Goal: Information Seeking & Learning: Find specific page/section

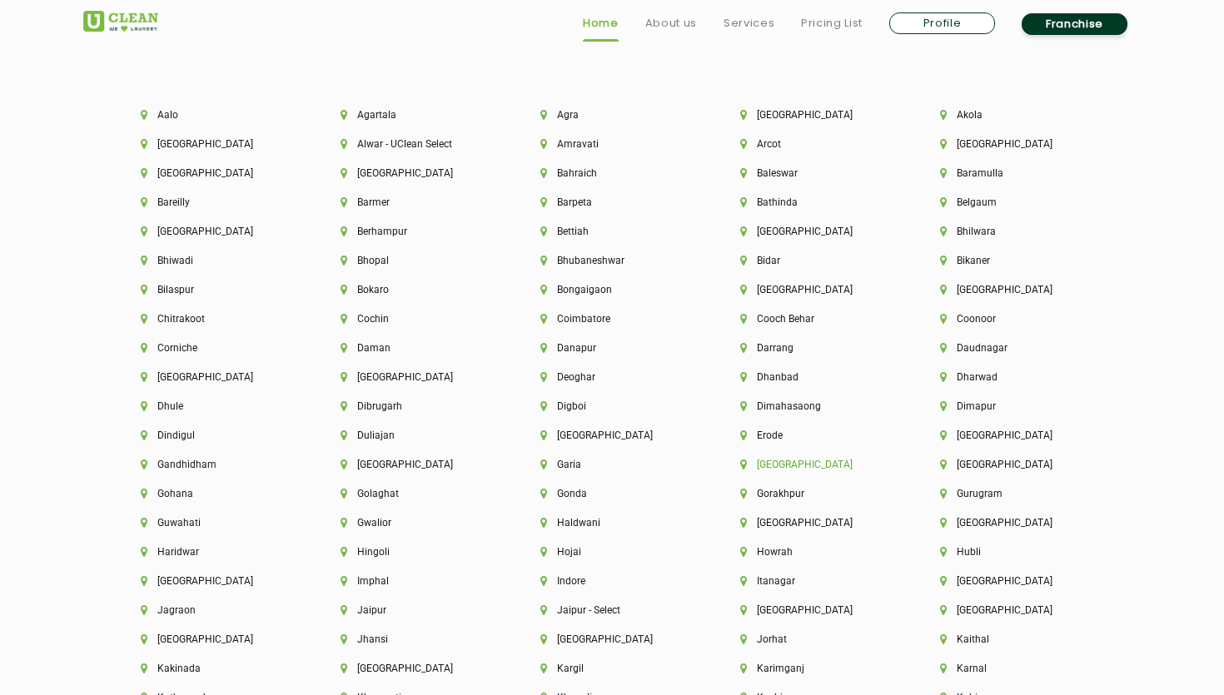
scroll to position [3614, 0]
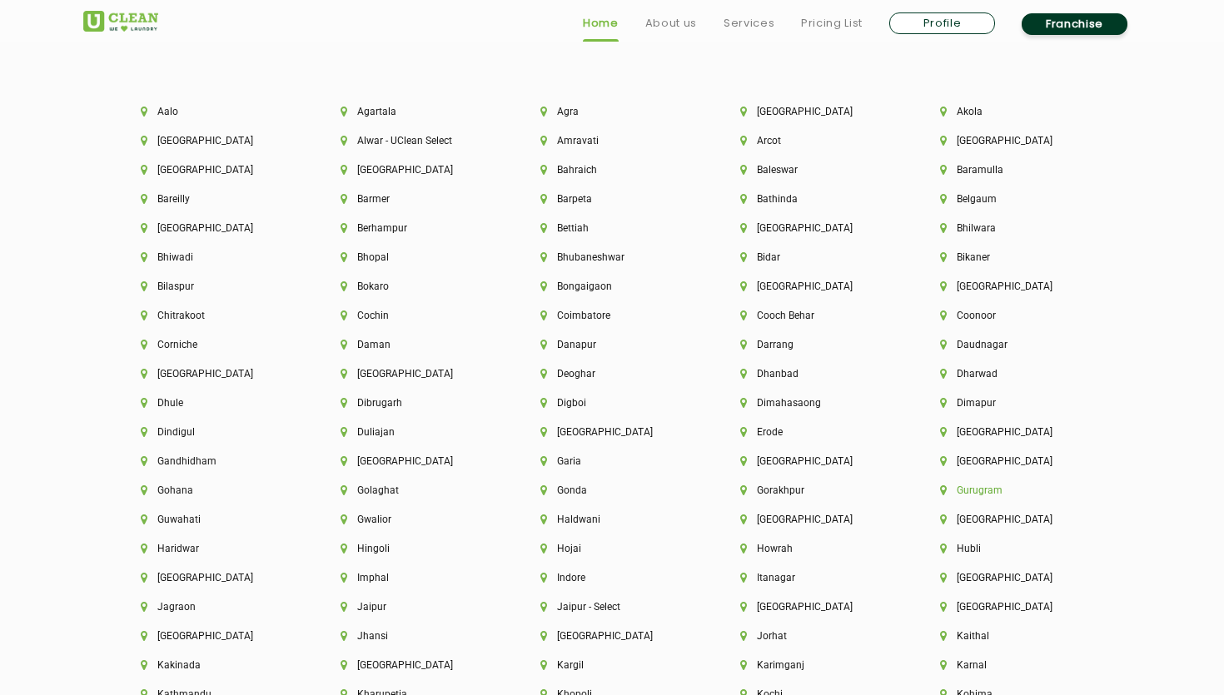
click at [966, 491] on li "Gurugram" at bounding box center [1011, 490] width 143 height 12
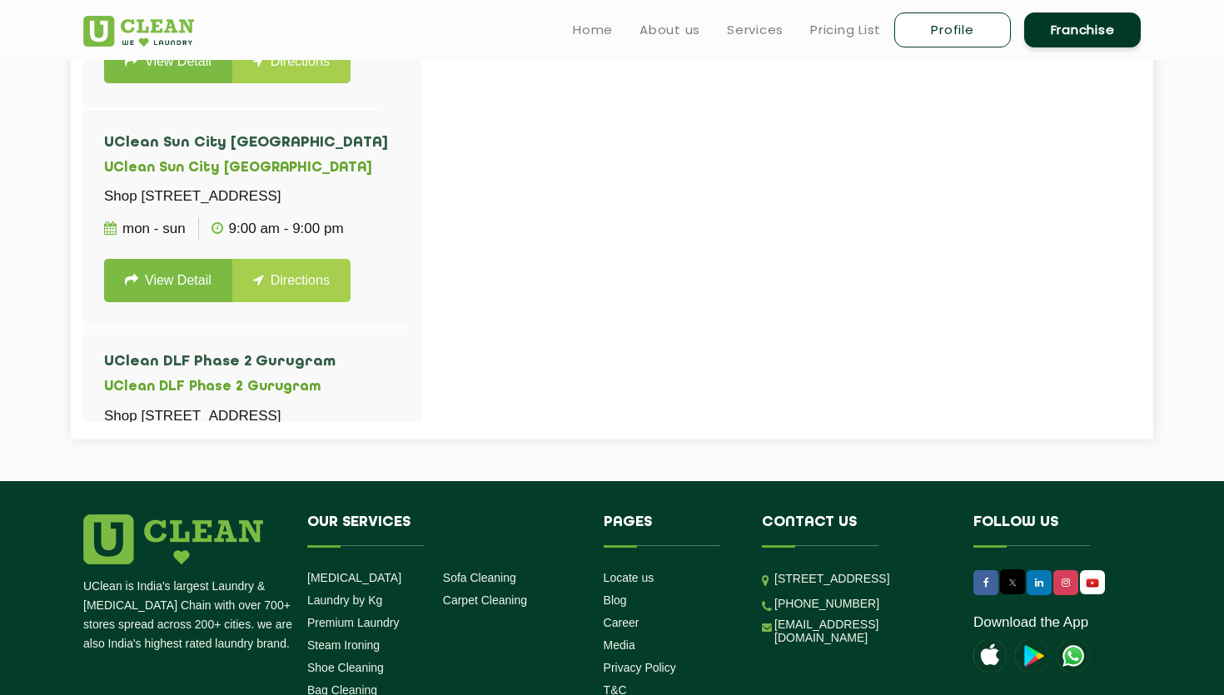
scroll to position [125, 0]
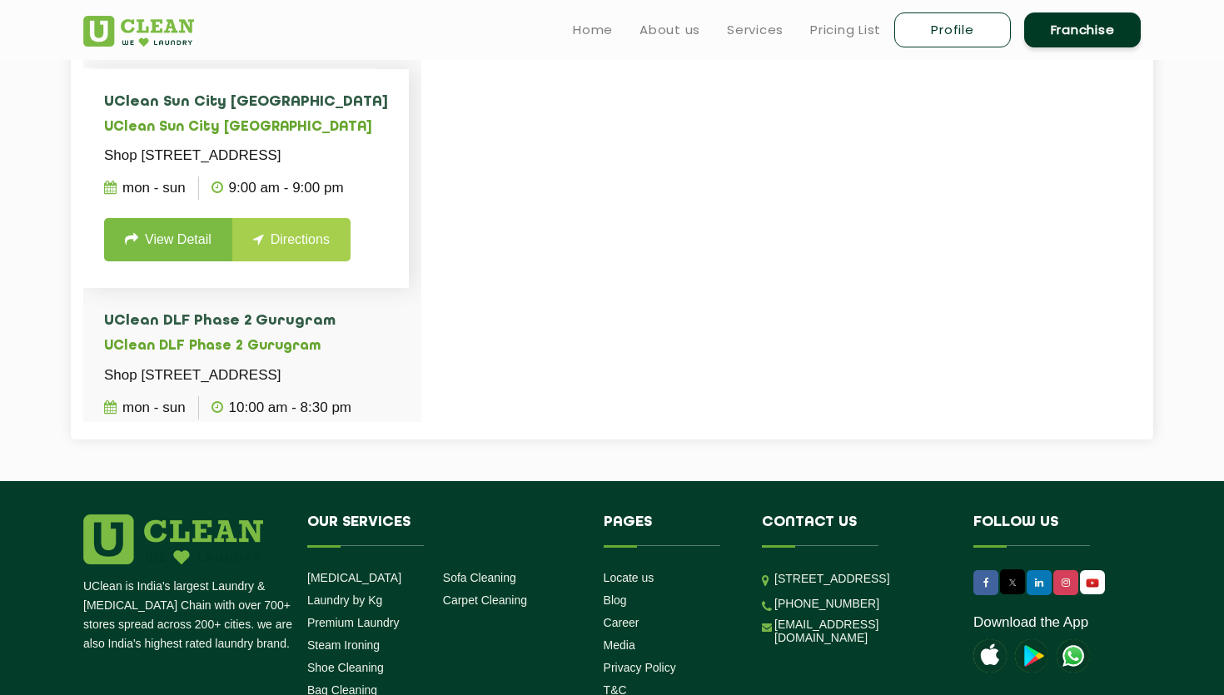
click at [166, 261] on link "View Detail" at bounding box center [168, 239] width 128 height 43
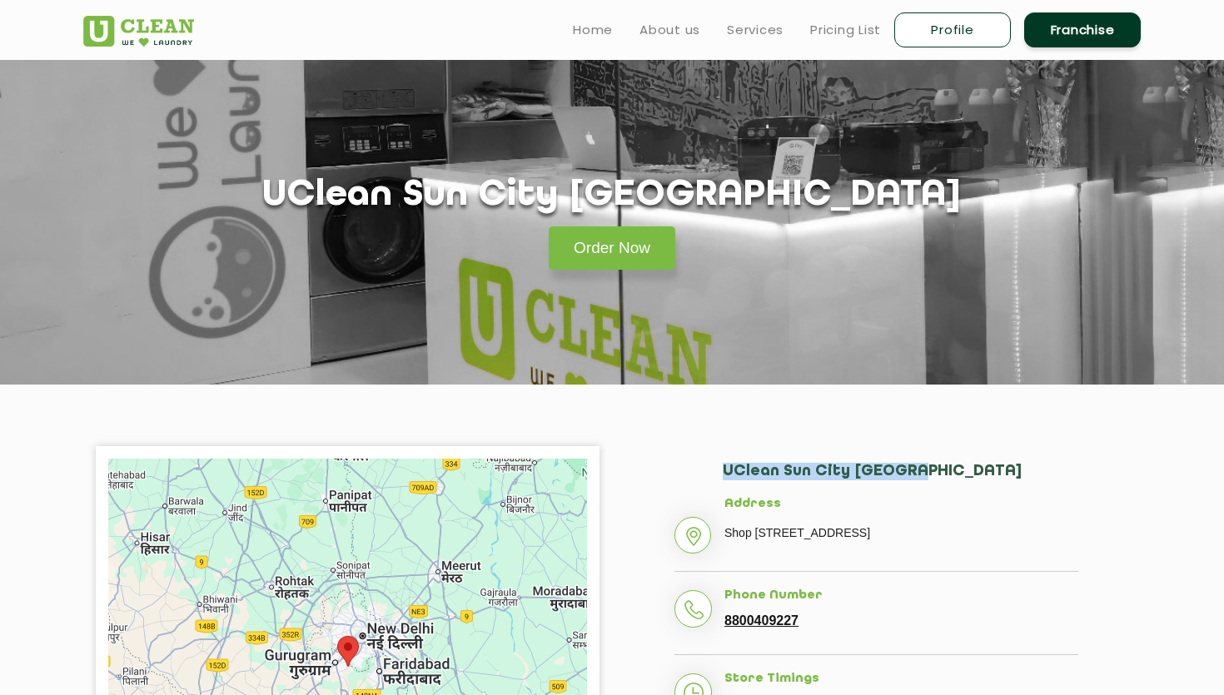
drag, startPoint x: 720, startPoint y: 477, endPoint x: 1005, endPoint y: 476, distance: 285.5
click at [1005, 477] on div "[GEOGRAPHIC_DATA] Address [STREET_ADDRESS] Phone Number 8800409227 Store Timing…" at bounding box center [876, 629] width 504 height 367
click at [1005, 476] on h2 "UClean Sun City [GEOGRAPHIC_DATA]" at bounding box center [899, 480] width 355 height 34
drag, startPoint x: 725, startPoint y: 534, endPoint x: 966, endPoint y: 560, distance: 242.8
click at [966, 545] on p "Shop [STREET_ADDRESS]" at bounding box center [901, 532] width 354 height 25
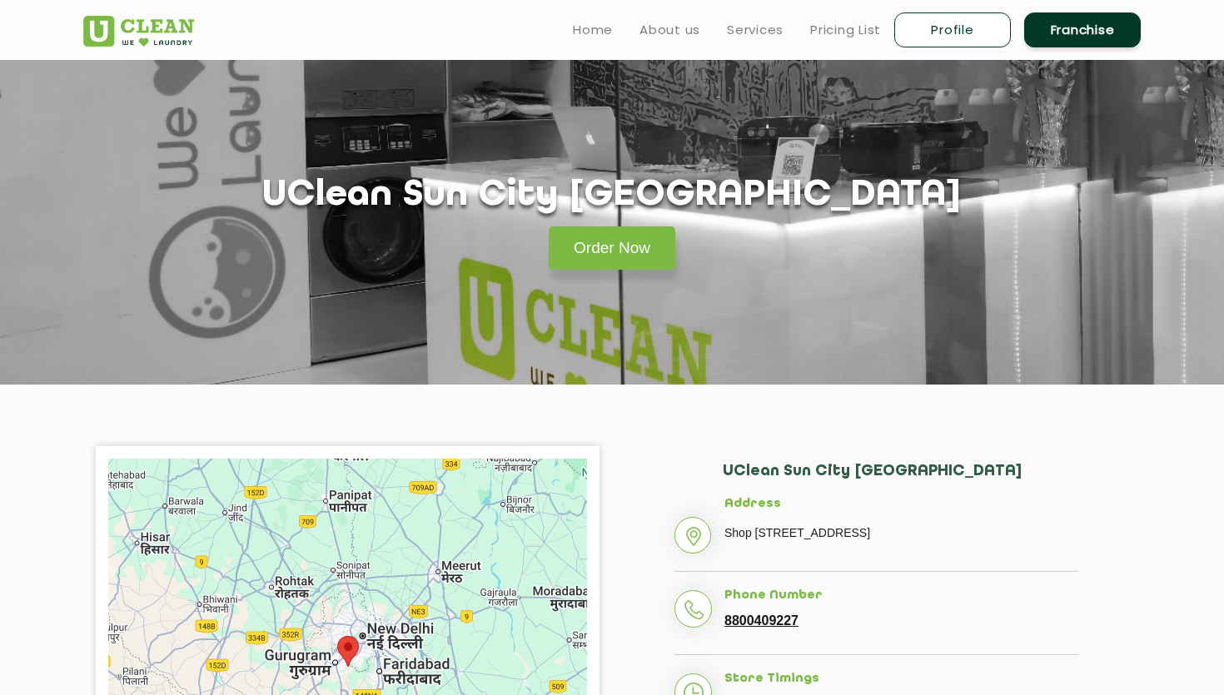
click at [966, 545] on p "Shop [STREET_ADDRESS]" at bounding box center [901, 532] width 354 height 25
click at [839, 36] on link "Pricing List" at bounding box center [845, 30] width 71 height 20
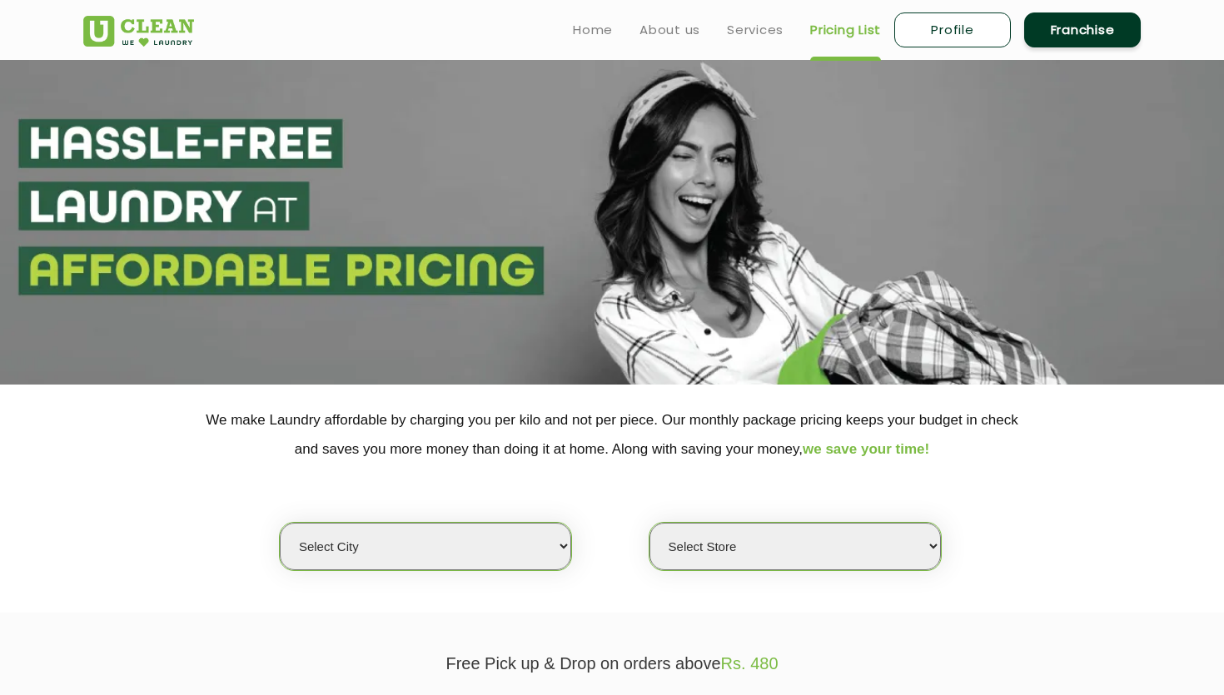
click at [504, 549] on select "Select city [GEOGRAPHIC_DATA] [GEOGRAPHIC_DATA] [GEOGRAPHIC_DATA] [GEOGRAPHIC_D…" at bounding box center [425, 546] width 291 height 47
select select "2"
click at [280, 523] on select "Select city [GEOGRAPHIC_DATA] [GEOGRAPHIC_DATA] [GEOGRAPHIC_DATA] [GEOGRAPHIC_D…" at bounding box center [425, 546] width 291 height 47
click at [762, 549] on select "Select Store [GEOGRAPHIC_DATA] Sector 66 [GEOGRAPHIC_DATA] Phase [GEOGRAPHIC_DA…" at bounding box center [794, 546] width 291 height 47
select select "265"
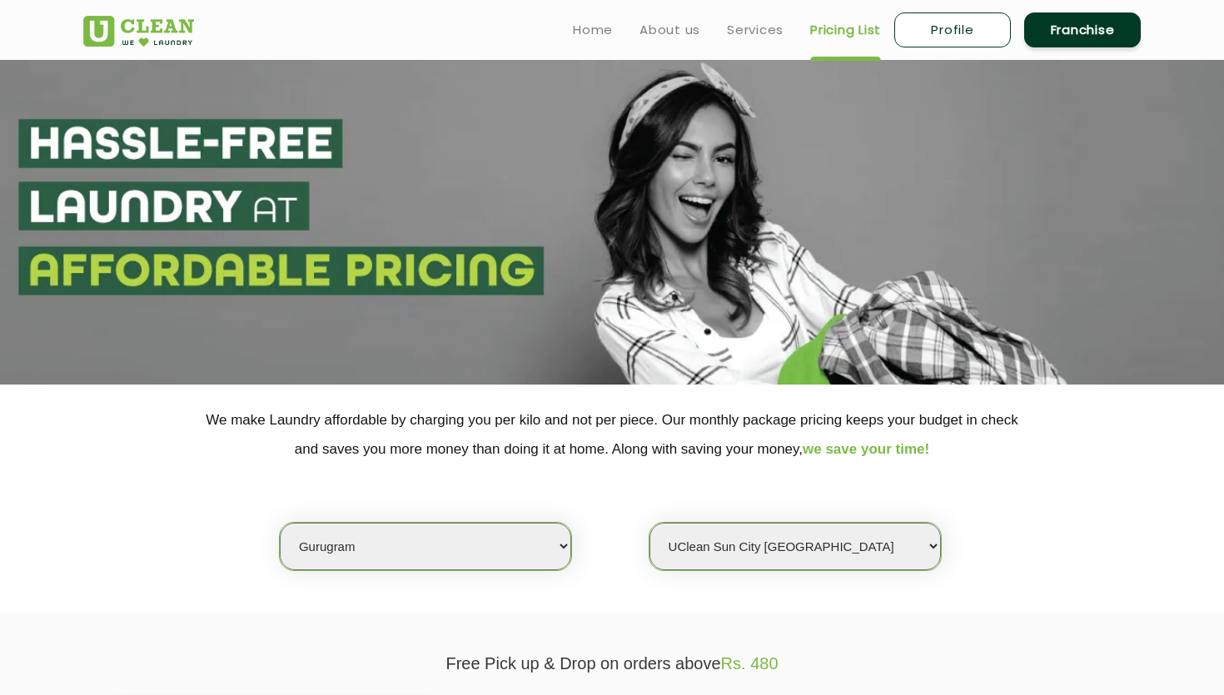
click at [649, 523] on select "Select Store [GEOGRAPHIC_DATA] Sector 66 [GEOGRAPHIC_DATA] Phase [GEOGRAPHIC_DA…" at bounding box center [794, 546] width 291 height 47
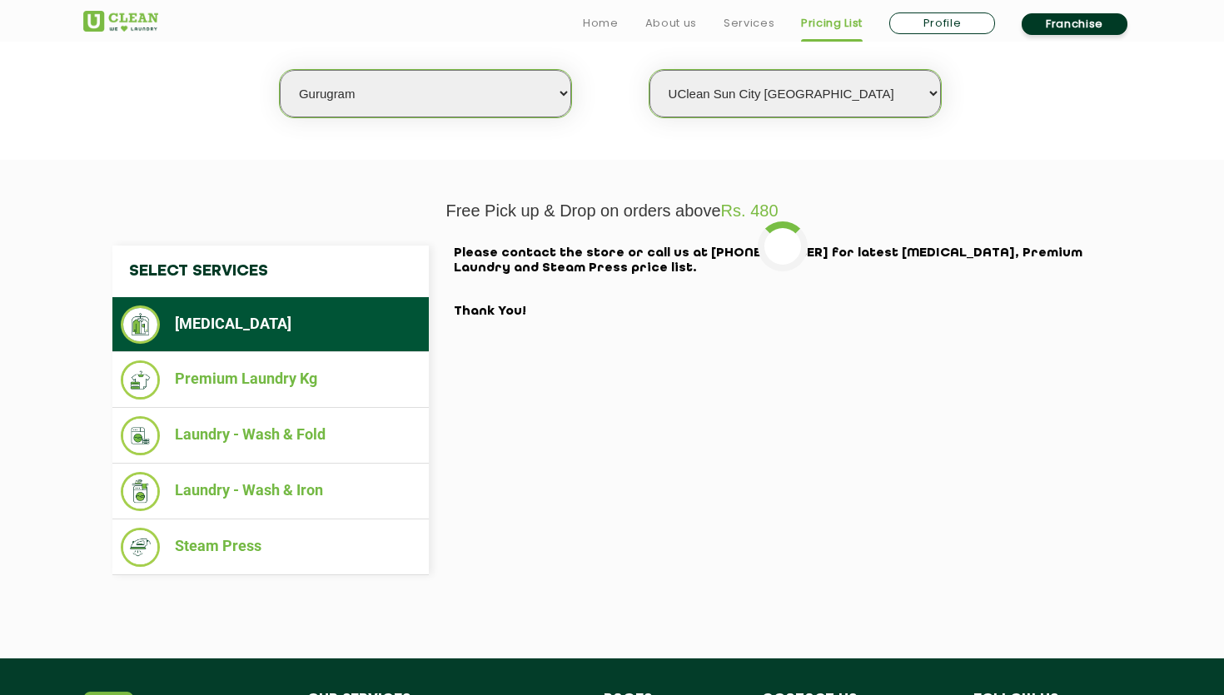
scroll to position [482, 0]
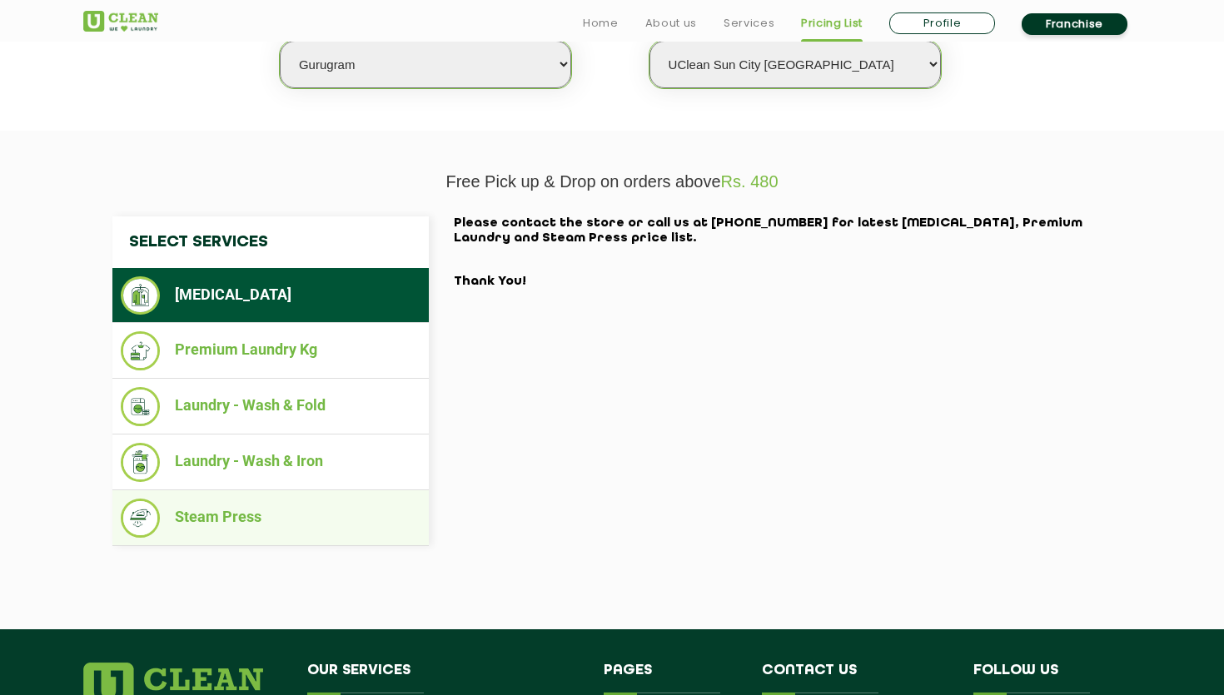
click at [217, 516] on li "Steam Press" at bounding box center [271, 518] width 300 height 39
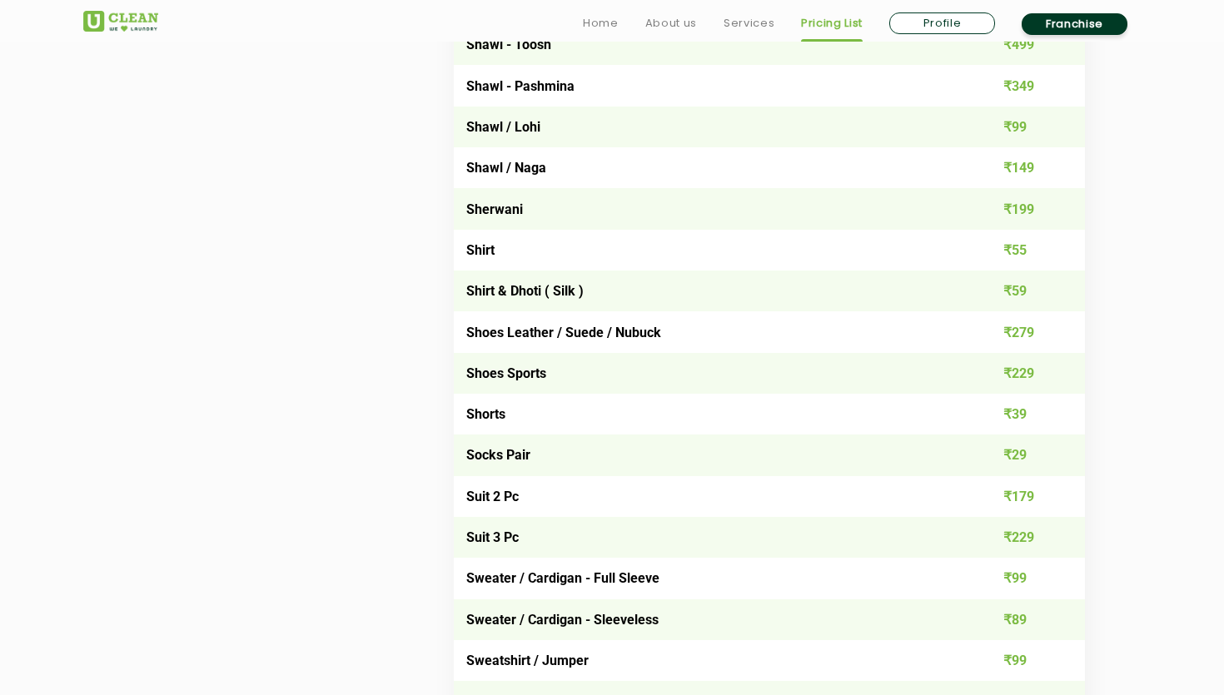
scroll to position [2306, 0]
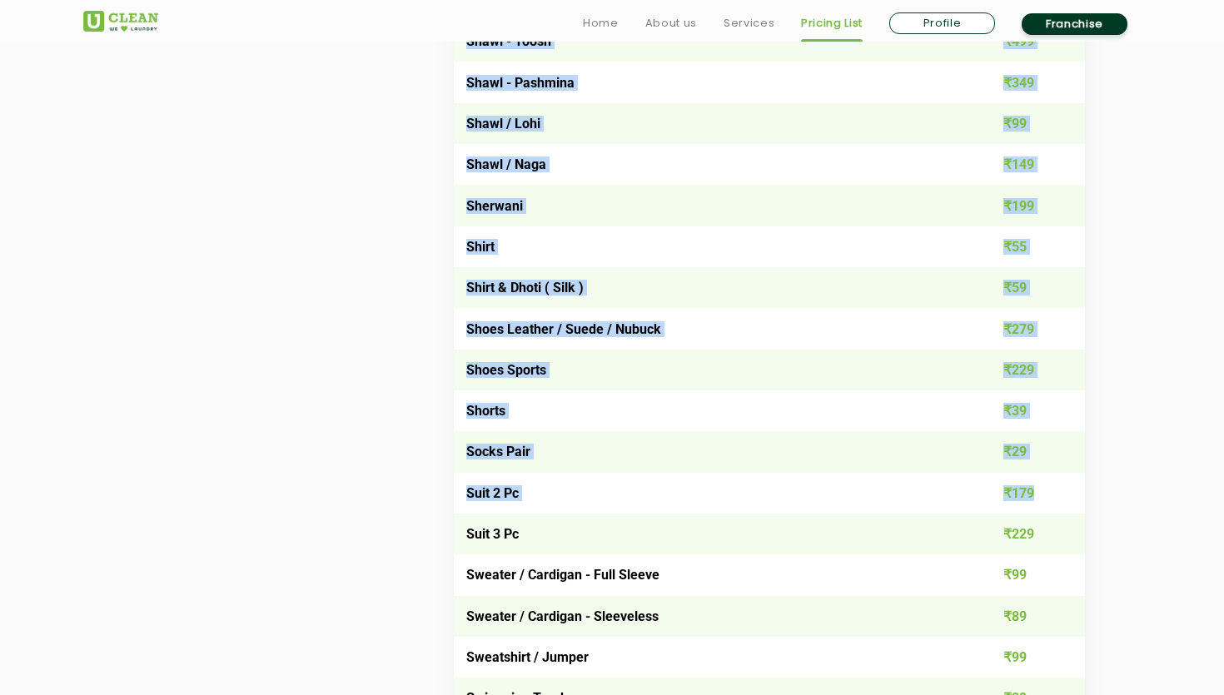
drag, startPoint x: 1061, startPoint y: 484, endPoint x: 449, endPoint y: 495, distance: 611.9
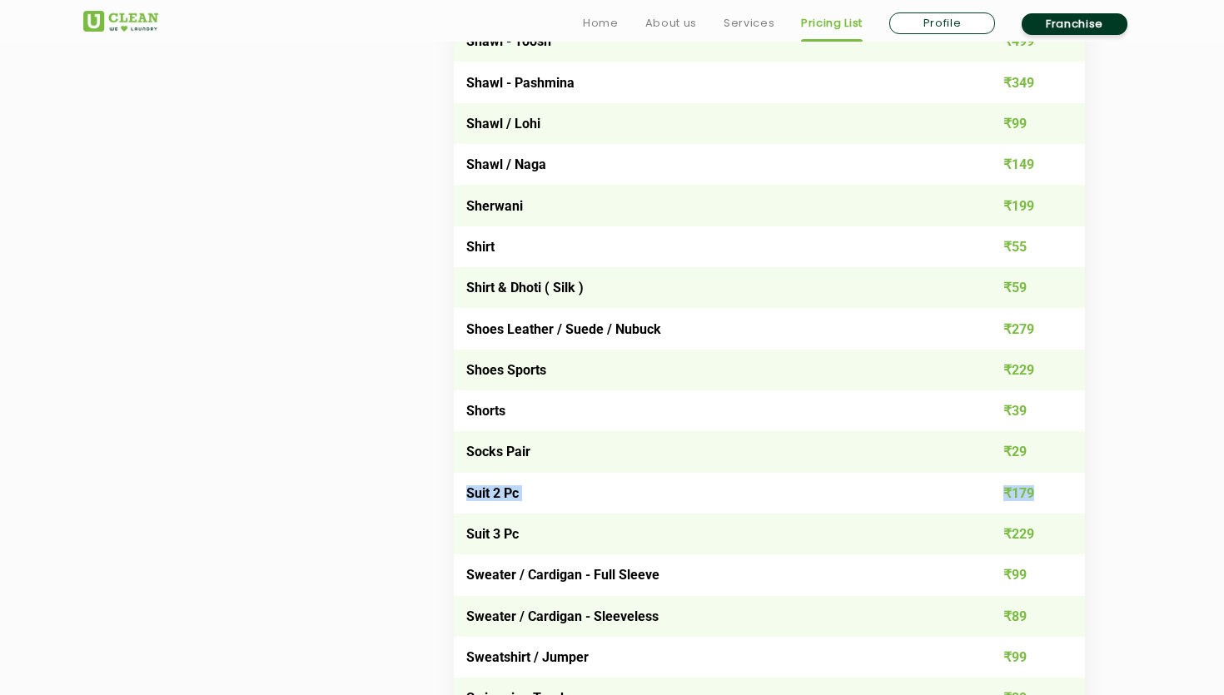
drag, startPoint x: 465, startPoint y: 493, endPoint x: 1050, endPoint y: 484, distance: 585.2
click at [1050, 485] on tr "Suit 2 Pc ₹179" at bounding box center [769, 493] width 631 height 41
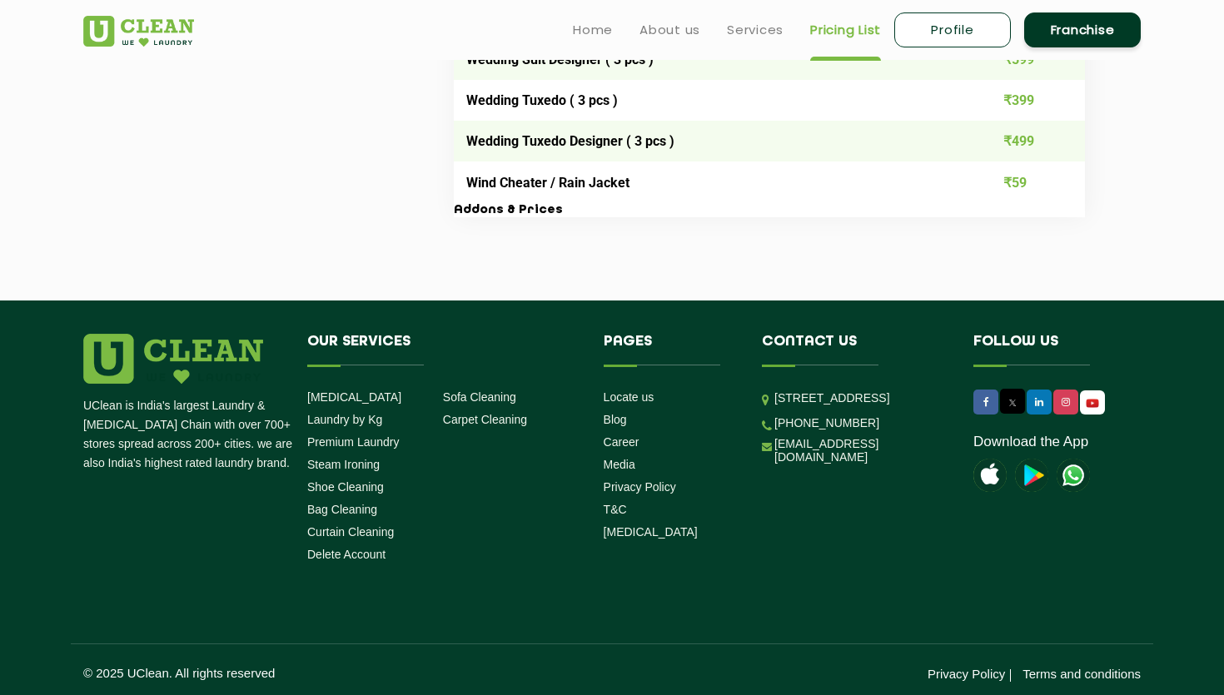
scroll to position [3504, 0]
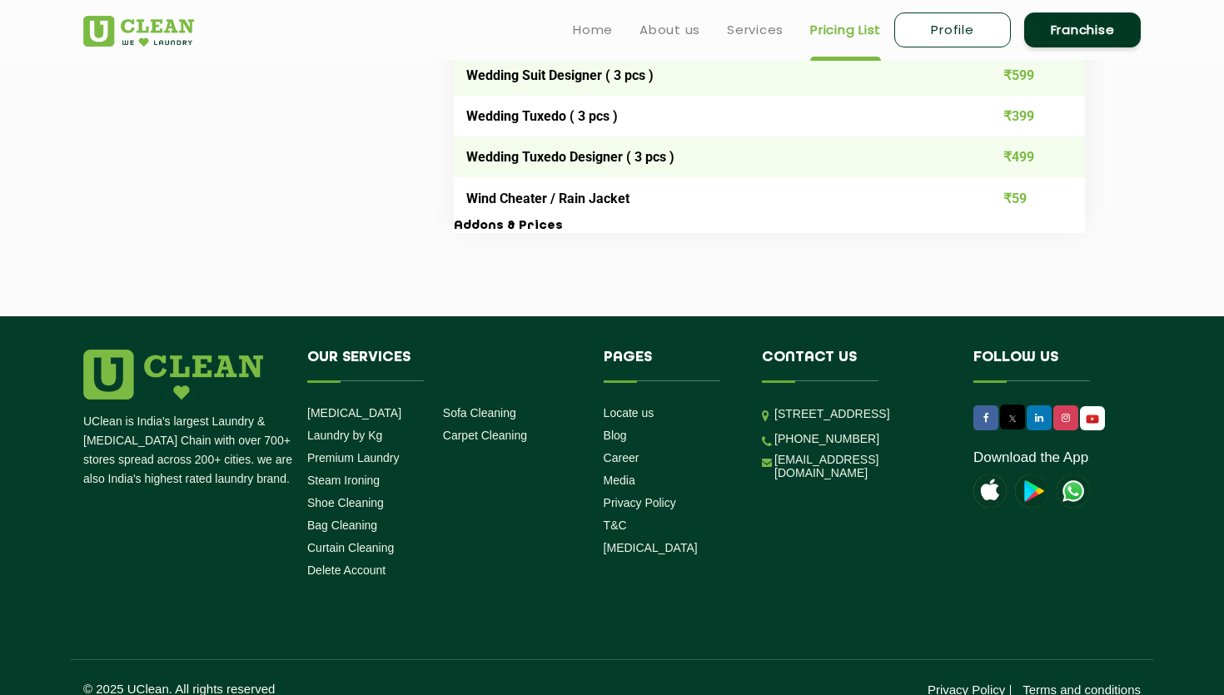
click at [975, 24] on link "Profile" at bounding box center [952, 29] width 117 height 35
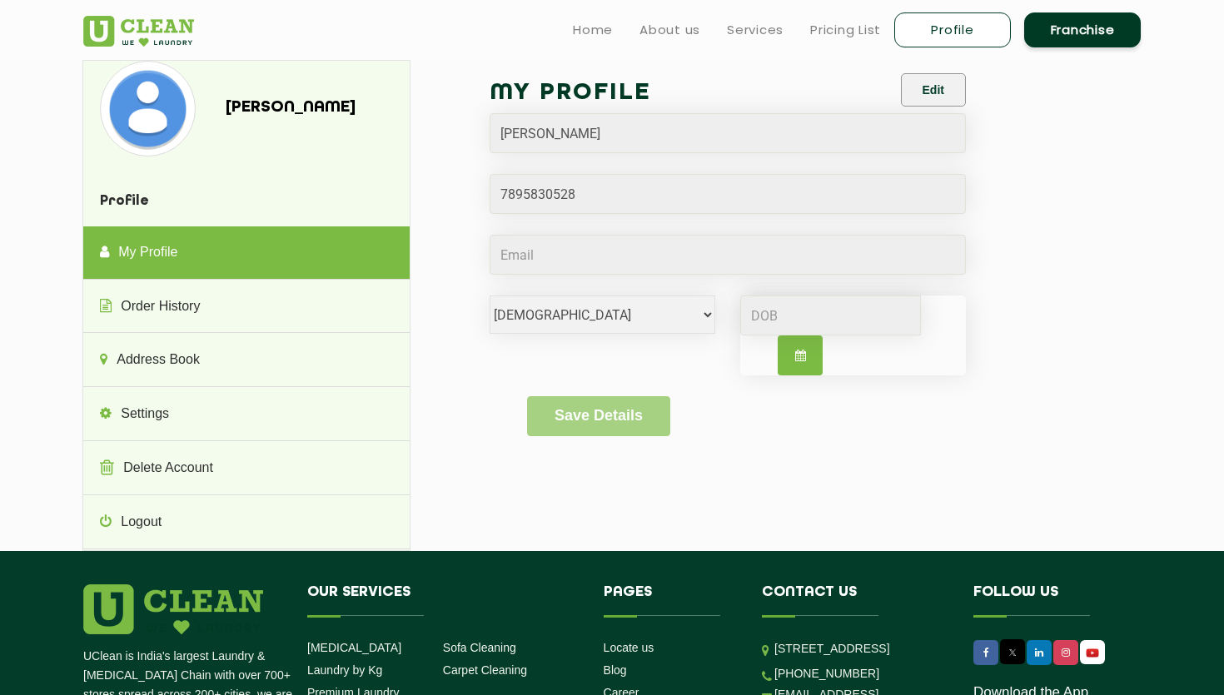
click at [801, 351] on icon "button" at bounding box center [800, 356] width 11 height 12
select select "9"
select select "2025"
click at [774, 434] on div "8 9 10 11 12 13 14" at bounding box center [837, 435] width 193 height 27
click at [1135, 231] on div "My Profile Edit [PERSON_NAME] [DEMOGRAPHIC_DATA] [DEMOGRAPHIC_DATA] i'd rather …" at bounding box center [787, 265] width 705 height 411
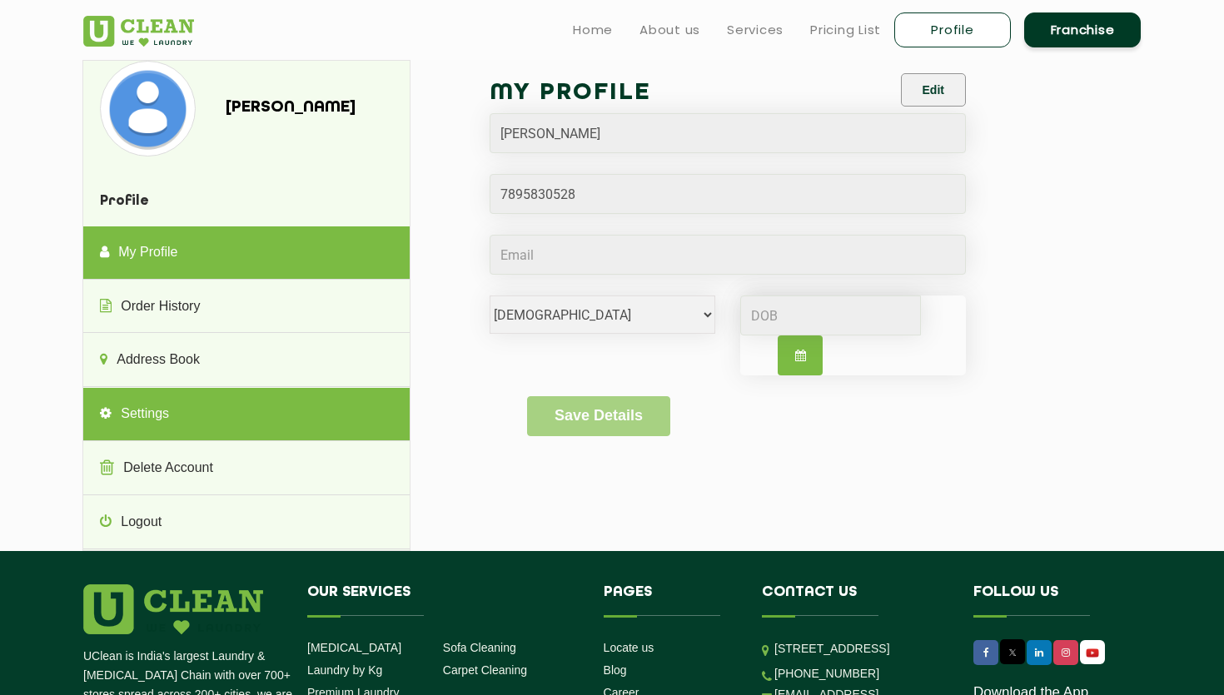
click at [170, 415] on link "Settings" at bounding box center [245, 414] width 325 height 53
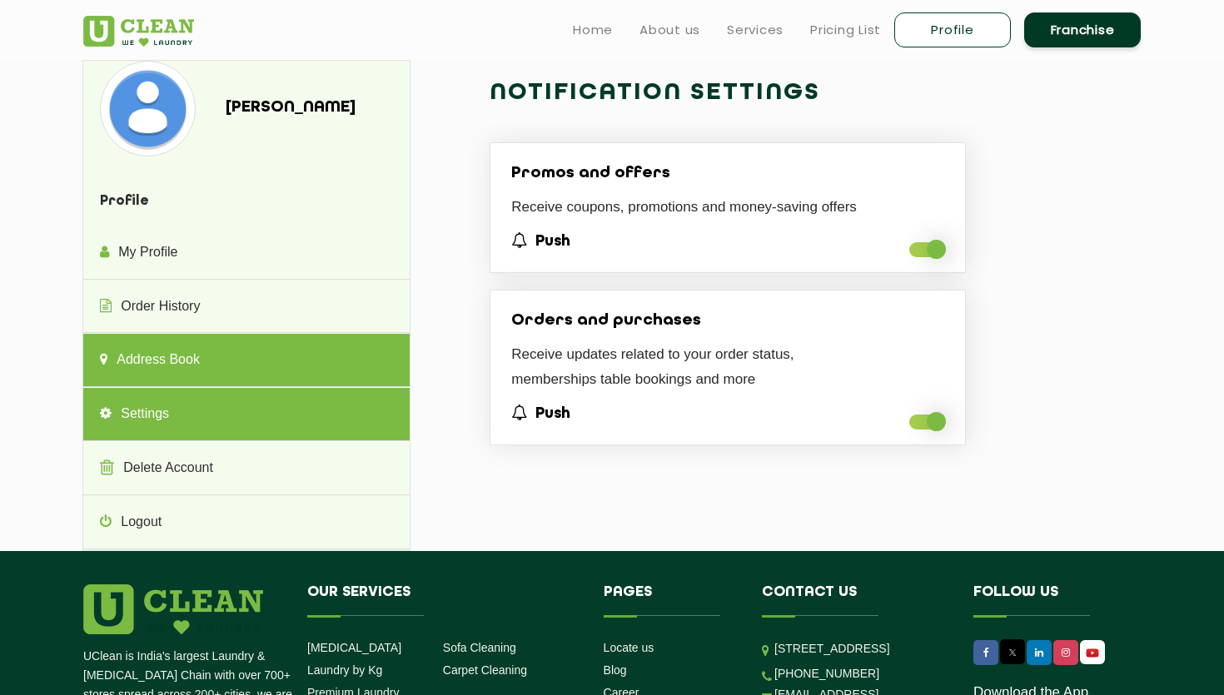
click at [236, 337] on link "Address Book" at bounding box center [245, 360] width 325 height 53
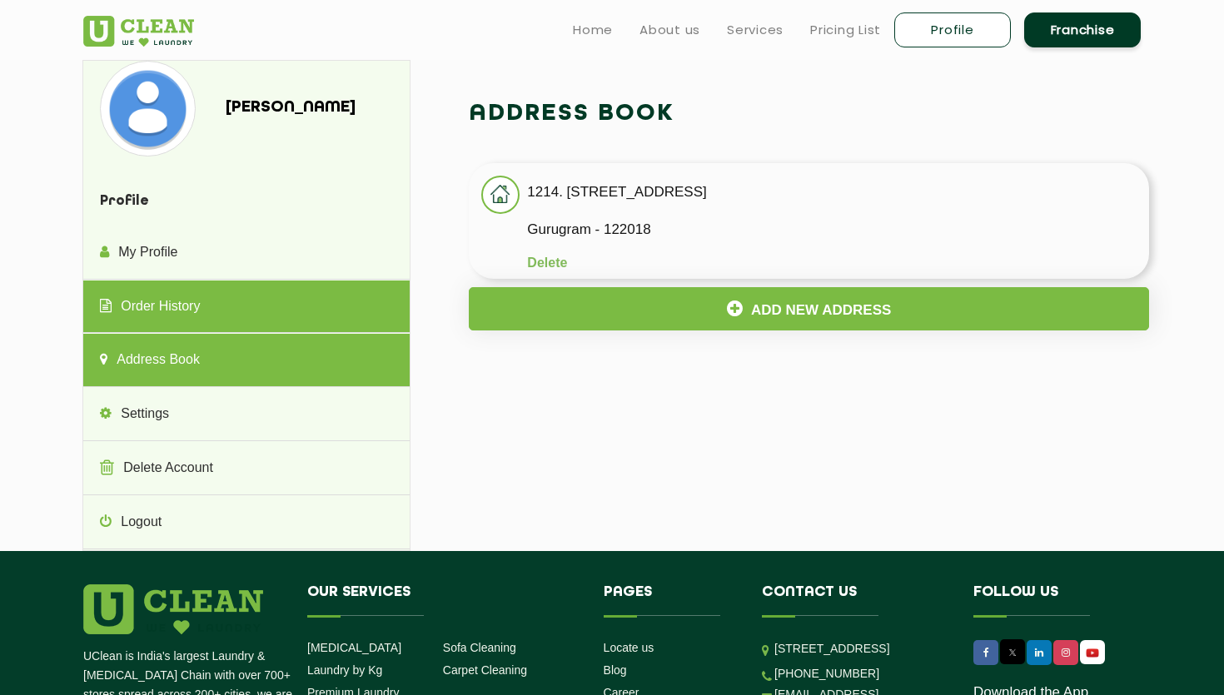
click at [221, 307] on link "Order History" at bounding box center [245, 307] width 325 height 53
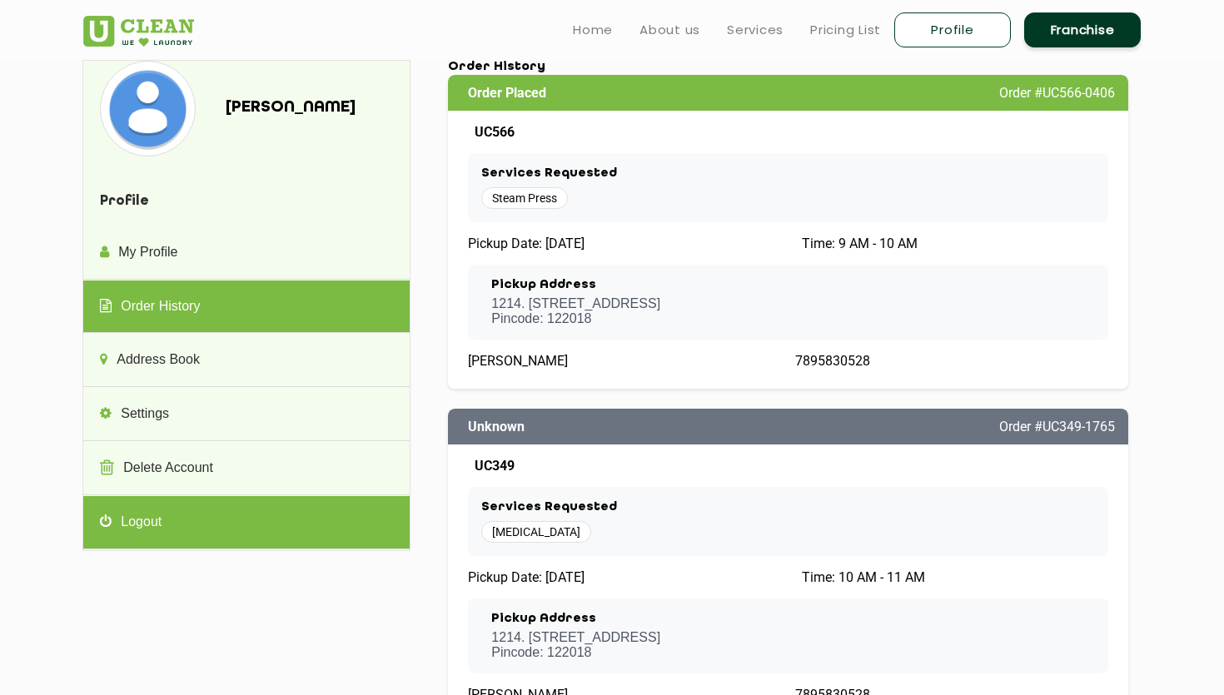
click at [137, 529] on link "Logout" at bounding box center [245, 522] width 325 height 53
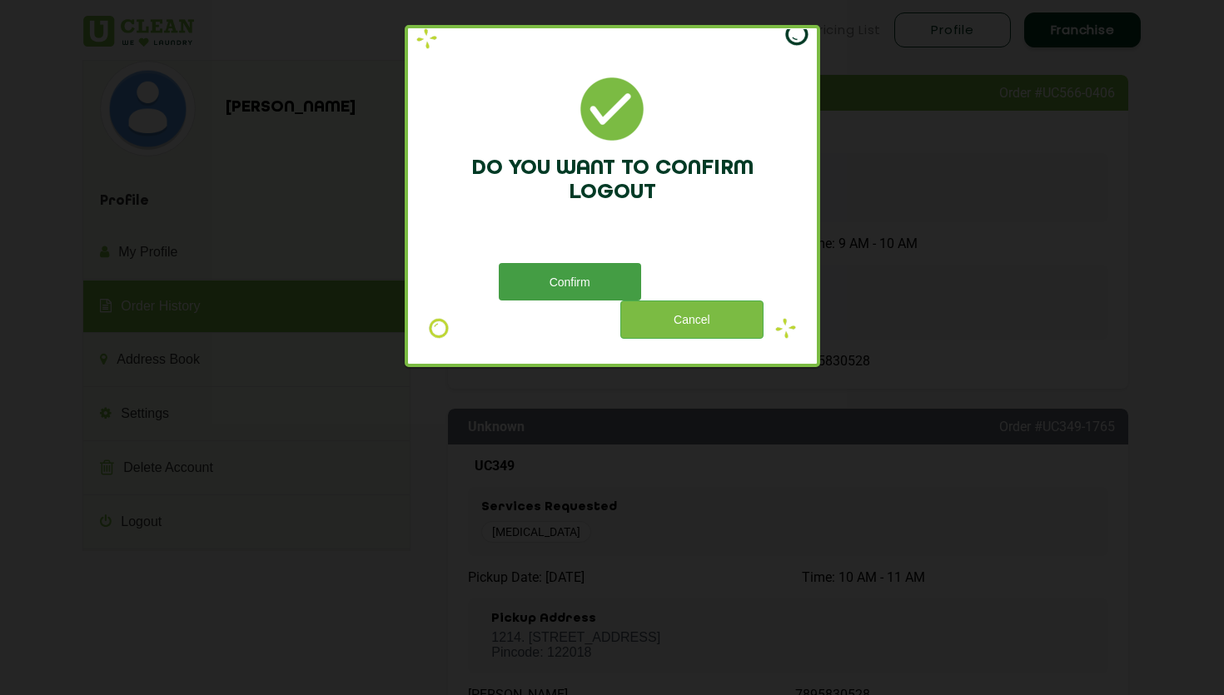
click at [569, 272] on button "Confirm" at bounding box center [570, 281] width 142 height 37
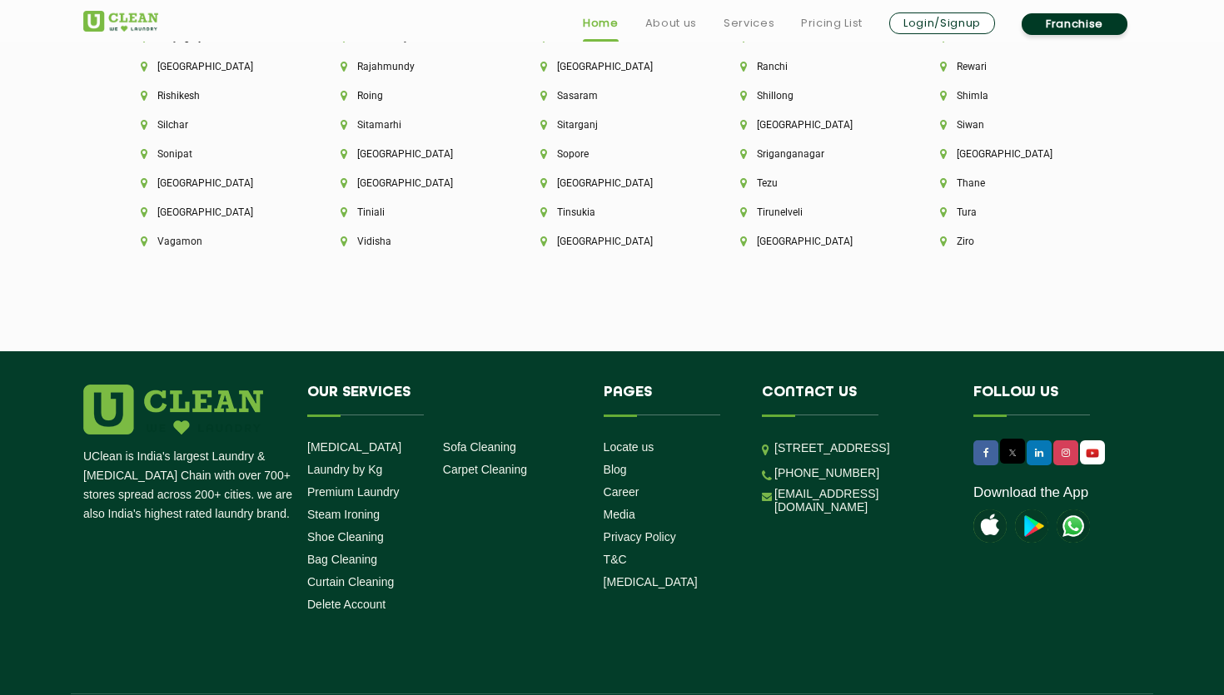
scroll to position [4645, 0]
